Goal: Navigation & Orientation: Understand site structure

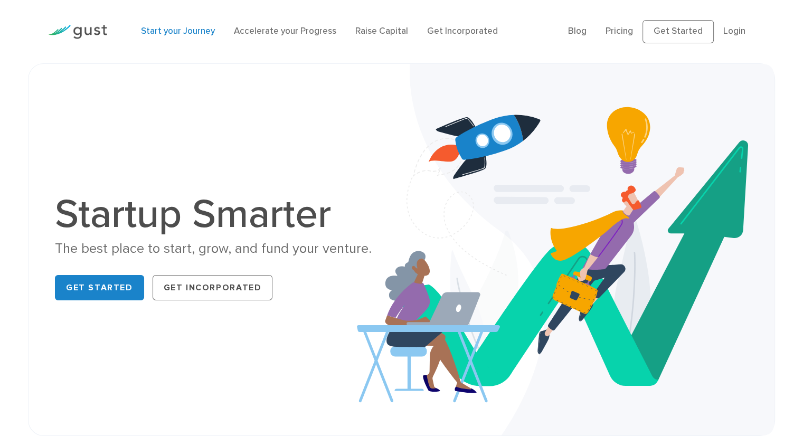
click at [170, 36] on link "Start your Journey" at bounding box center [178, 31] width 74 height 11
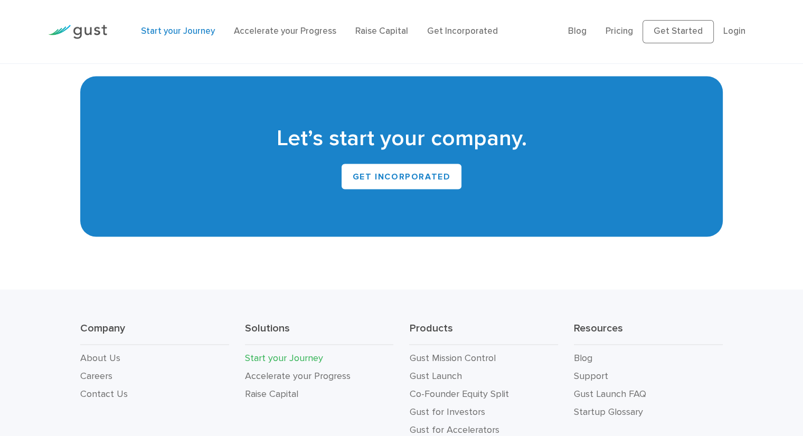
scroll to position [1921, 0]
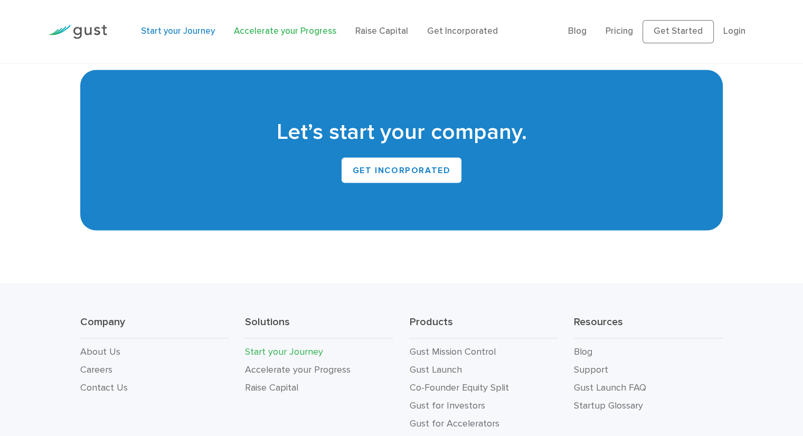
click at [294, 30] on link "Accelerate your Progress" at bounding box center [285, 31] width 102 height 11
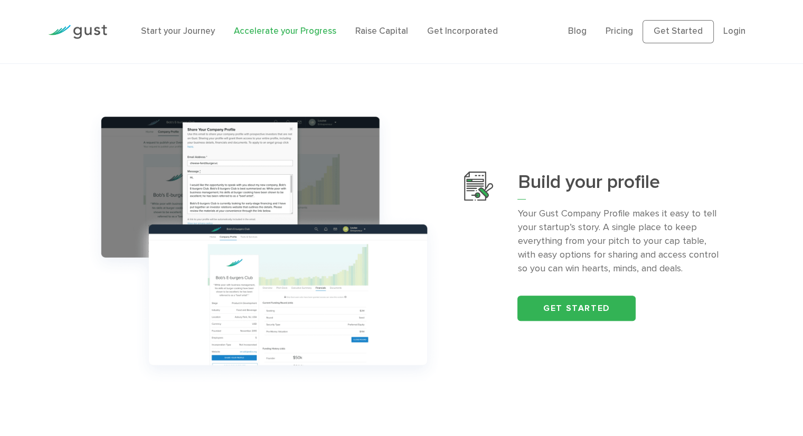
scroll to position [306, 0]
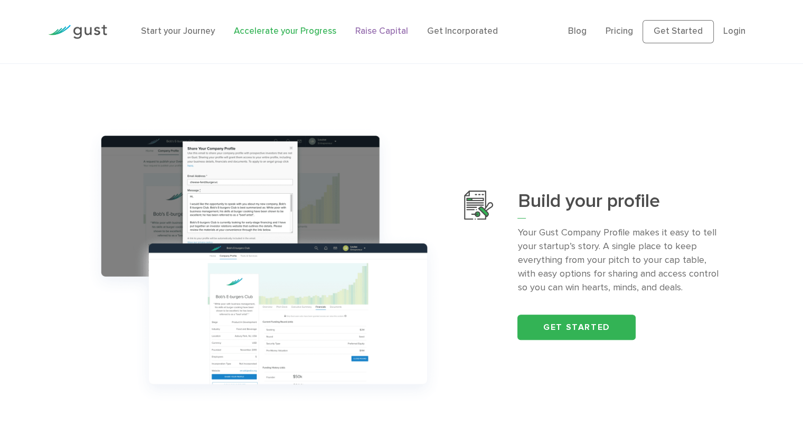
click at [367, 26] on link "Raise Capital" at bounding box center [381, 31] width 53 height 11
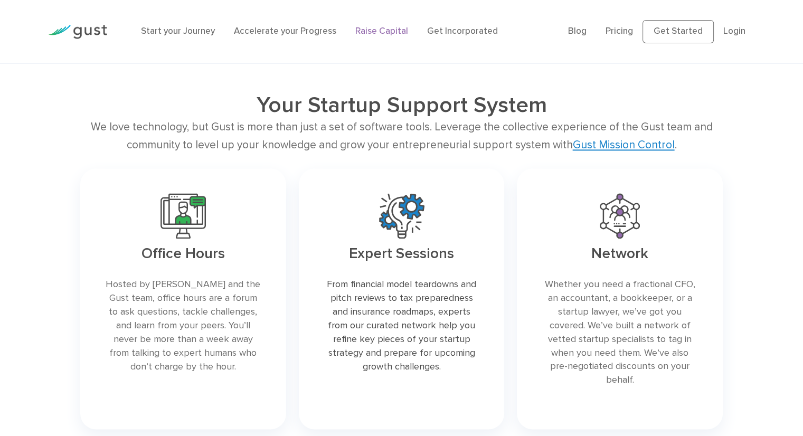
scroll to position [1358, 0]
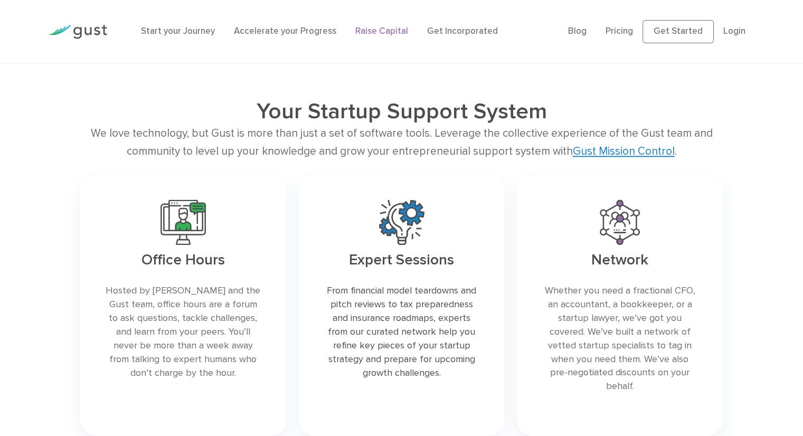
click at [472, 44] on div "Start your Journey Accelerate your Progress Raise Capital Get Incorporated" at bounding box center [346, 31] width 427 height 35
click at [473, 33] on link "Get Incorporated" at bounding box center [462, 31] width 71 height 11
